Goal: Find specific page/section: Find specific page/section

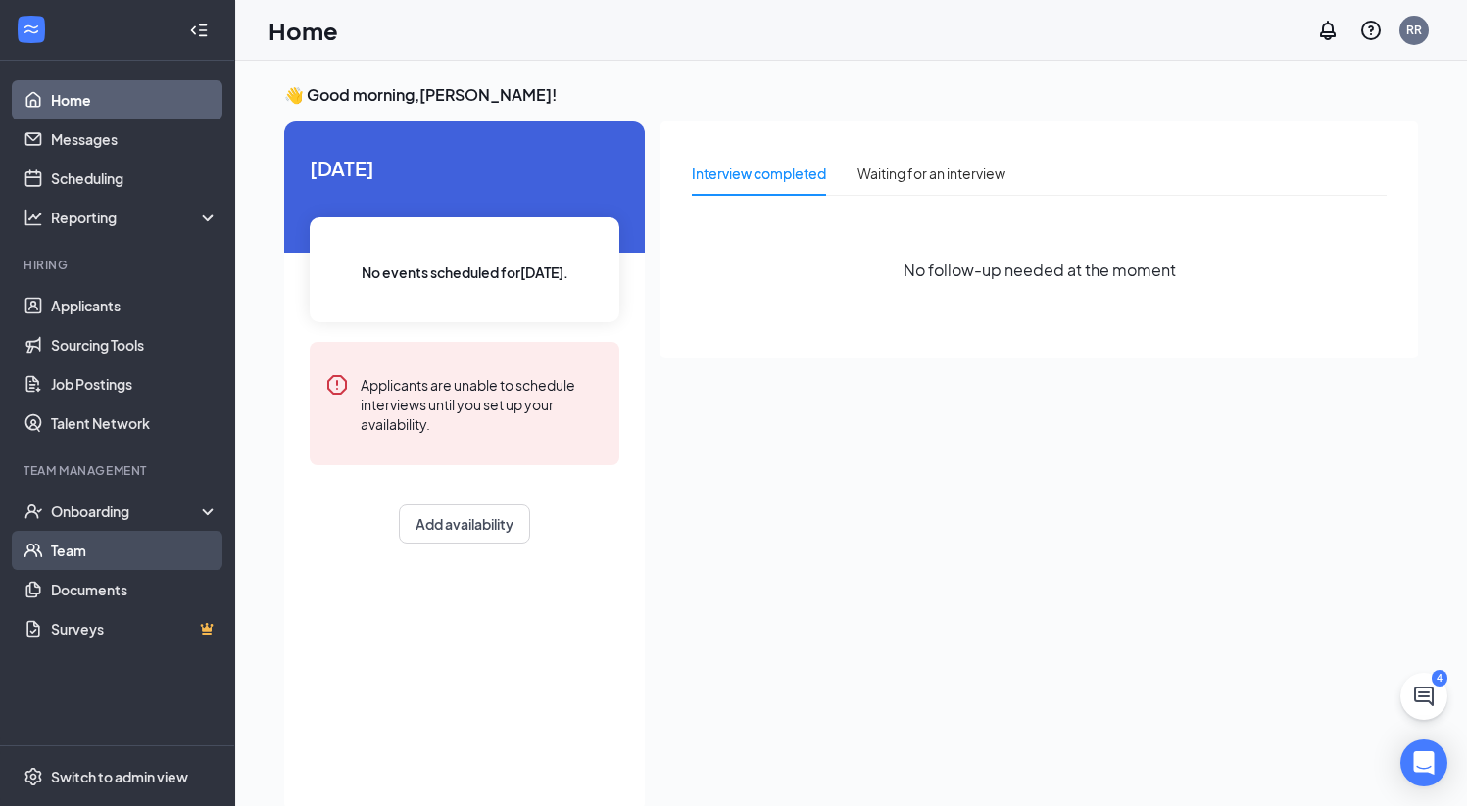
click at [76, 555] on link "Team" at bounding box center [135, 550] width 168 height 39
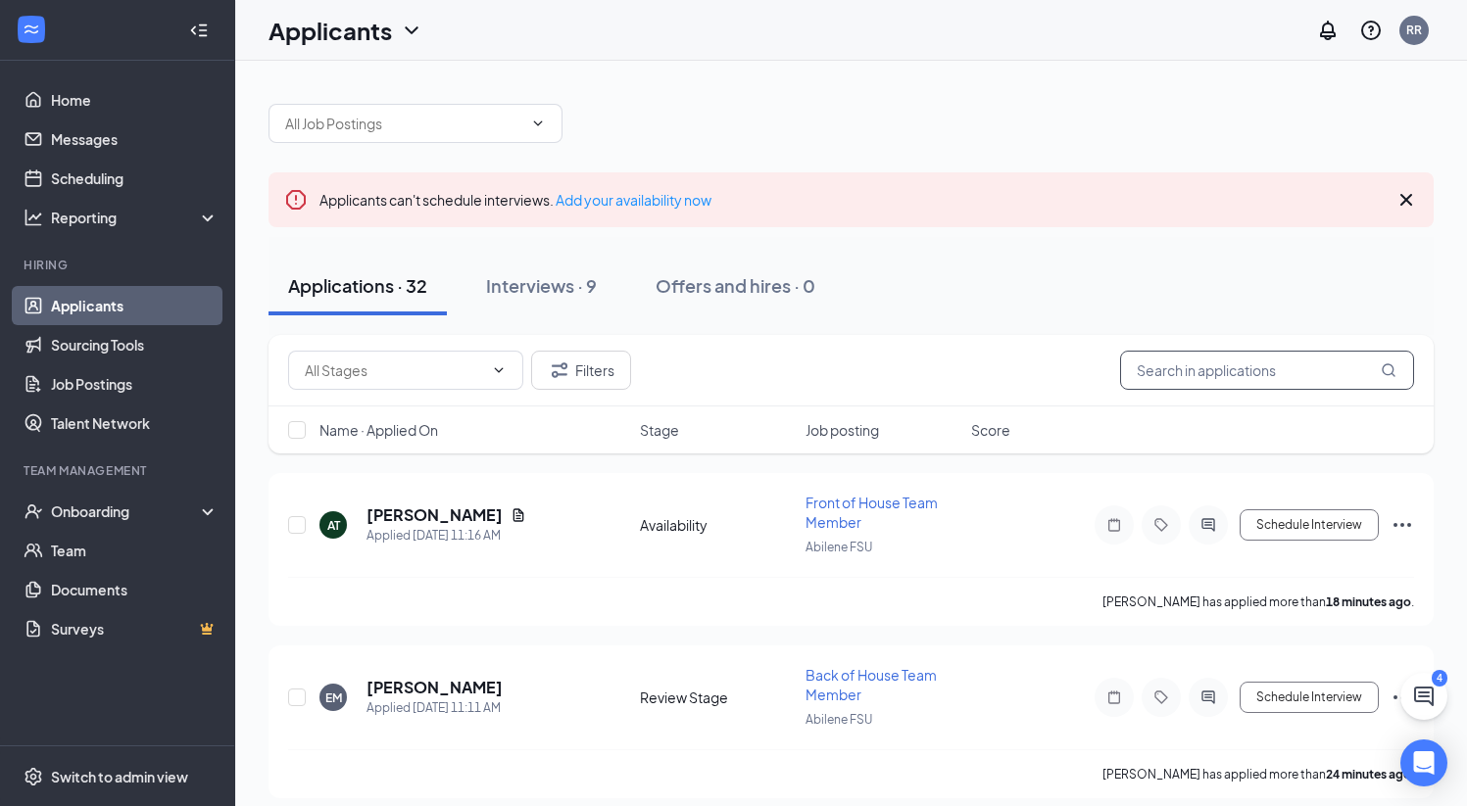
click at [1166, 379] on input "text" at bounding box center [1267, 370] width 294 height 39
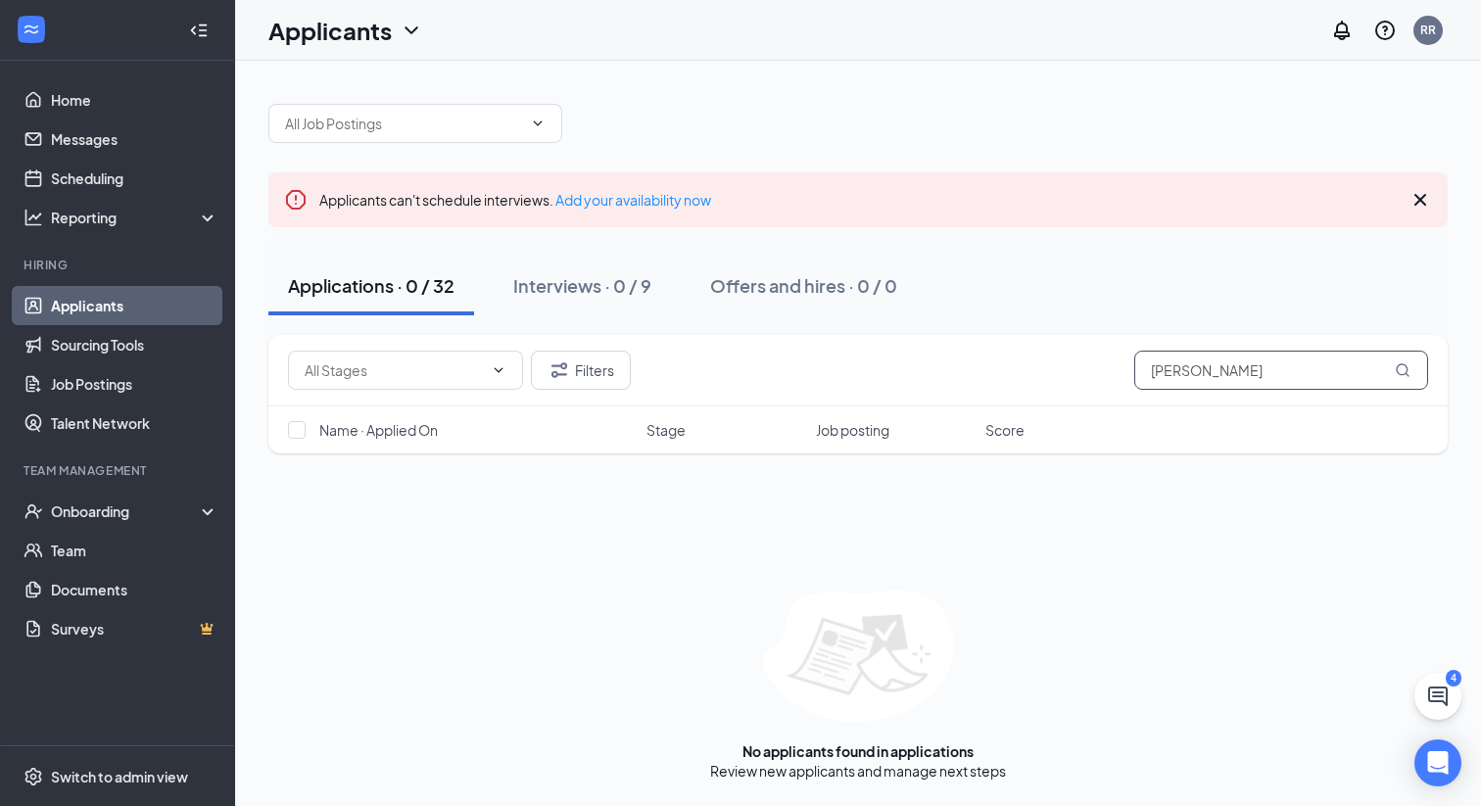
type input "ivan"
